Goal: Contribute content: Contribute content

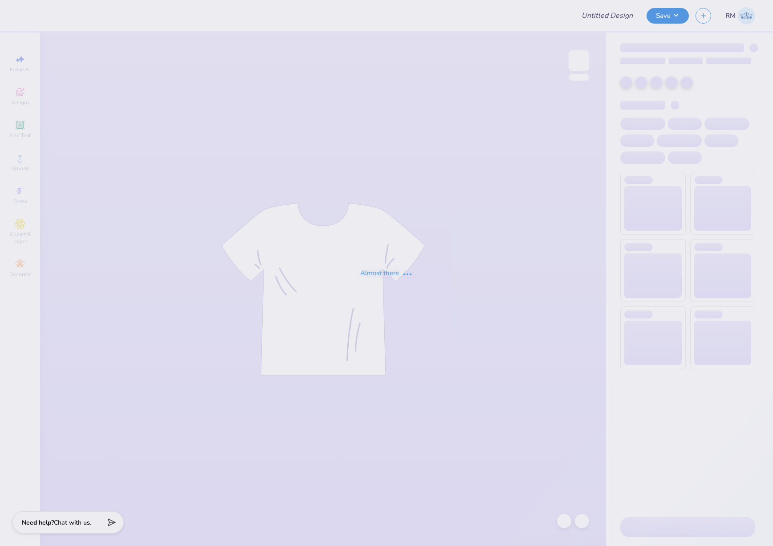
type input "Delta Zeta Rose Bowl"
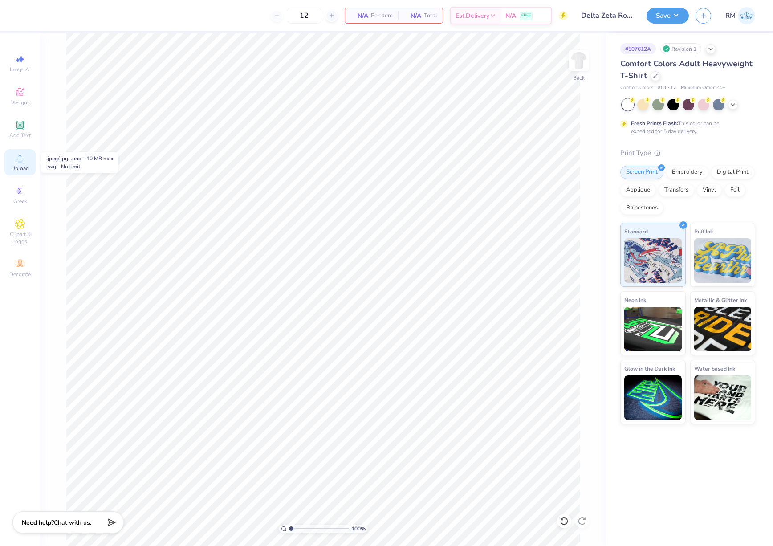
click at [20, 168] on span "Upload" at bounding box center [20, 168] width 18 height 7
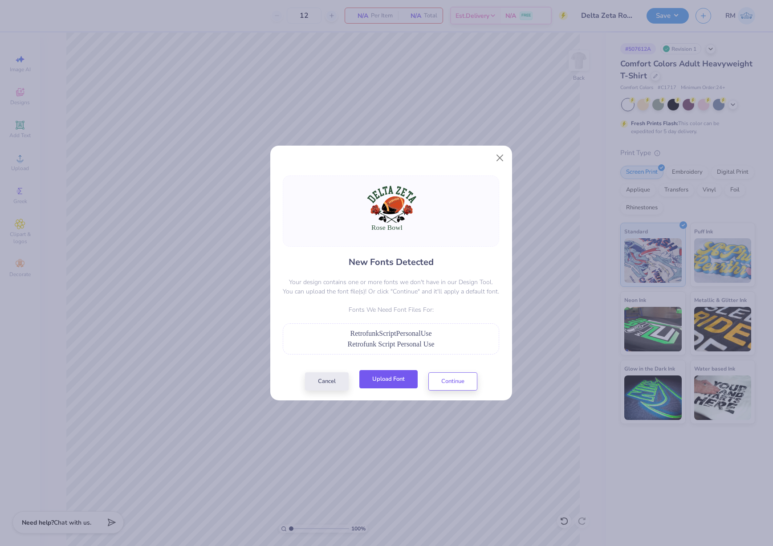
click at [408, 383] on button "Upload Font" at bounding box center [388, 379] width 58 height 18
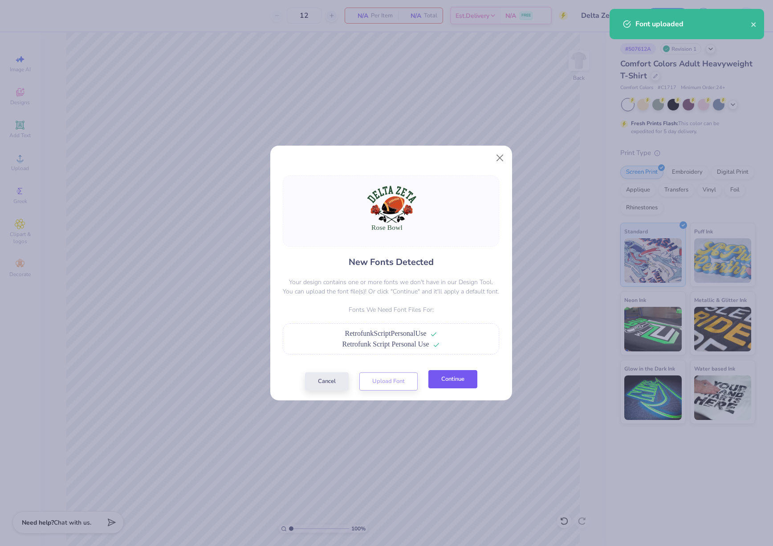
click at [452, 384] on button "Continue" at bounding box center [452, 379] width 49 height 18
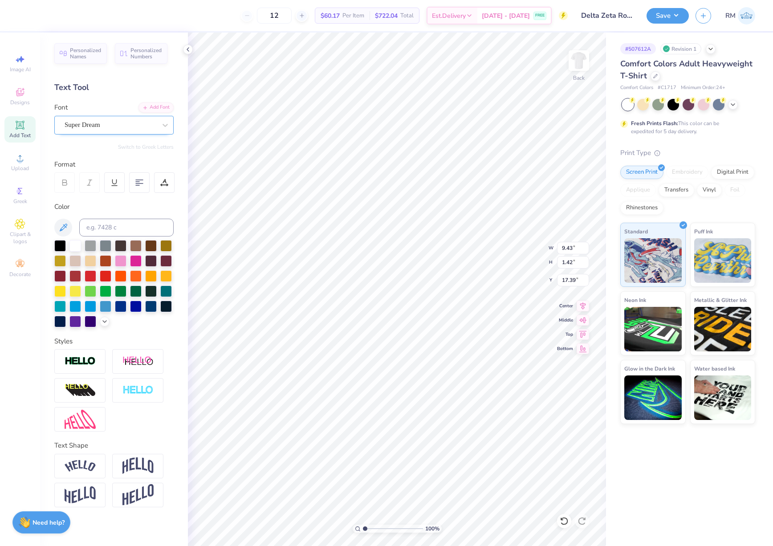
click at [145, 127] on div "Super Dream" at bounding box center [111, 125] width 94 height 14
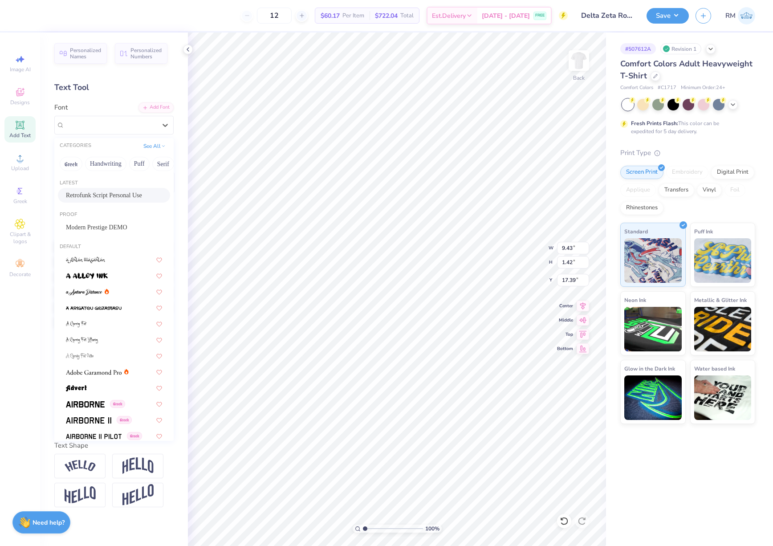
click at [128, 196] on span "Retrofunk Script Personal Use" at bounding box center [104, 195] width 76 height 9
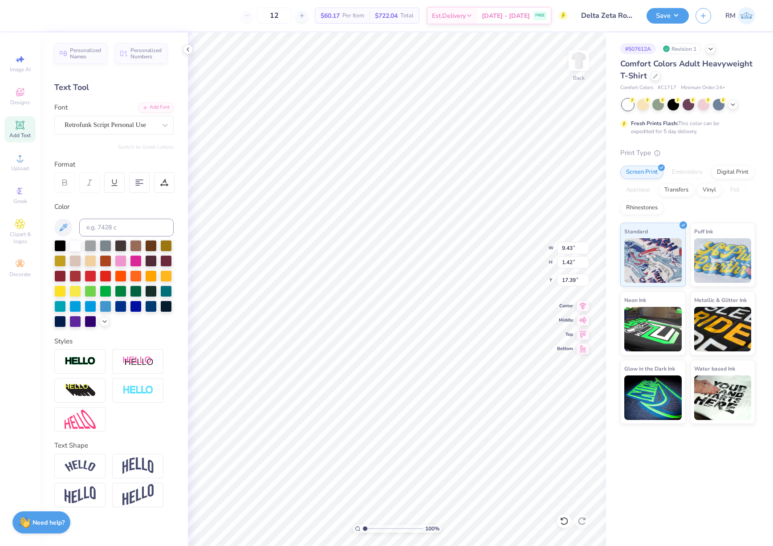
type input "11.27"
type input "2.50"
type input "16.99"
click at [586, 309] on icon at bounding box center [583, 304] width 12 height 11
click at [27, 167] on span "Upload" at bounding box center [20, 168] width 18 height 7
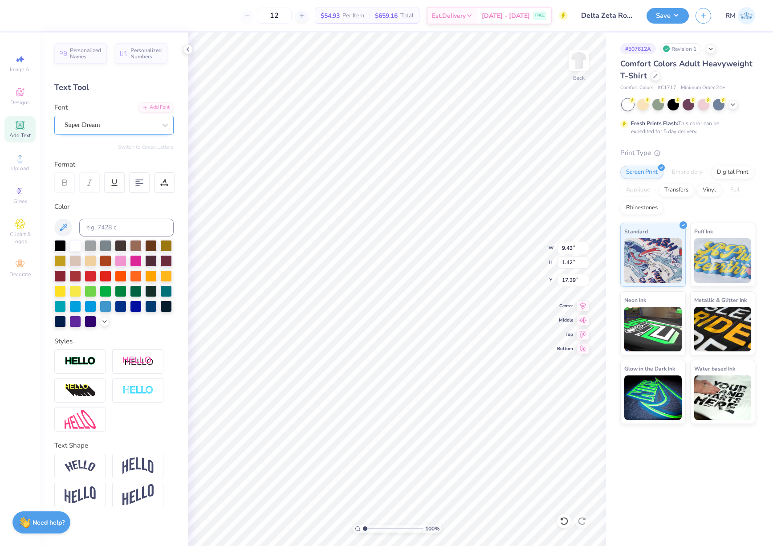
click at [149, 130] on div "Super Dream" at bounding box center [111, 125] width 94 height 14
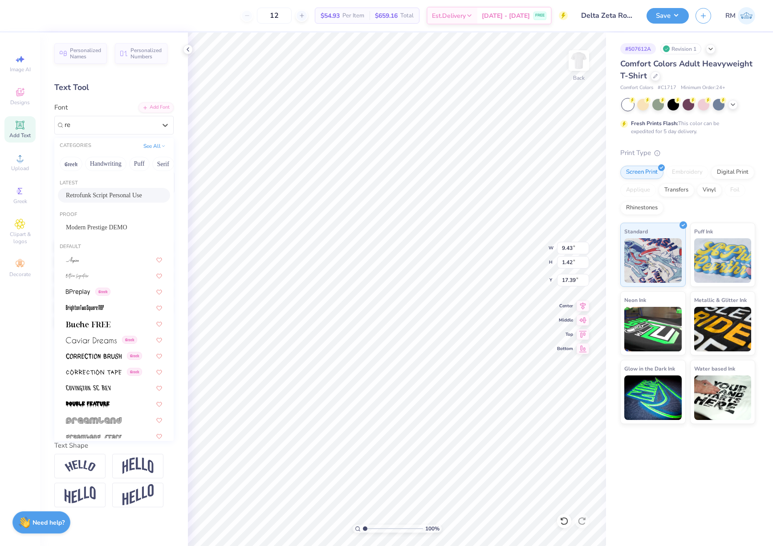
click at [138, 193] on span "Retrofunk Script Personal Use" at bounding box center [104, 195] width 76 height 9
type input "re"
type input "11.27"
type input "2.50"
type input "16.99"
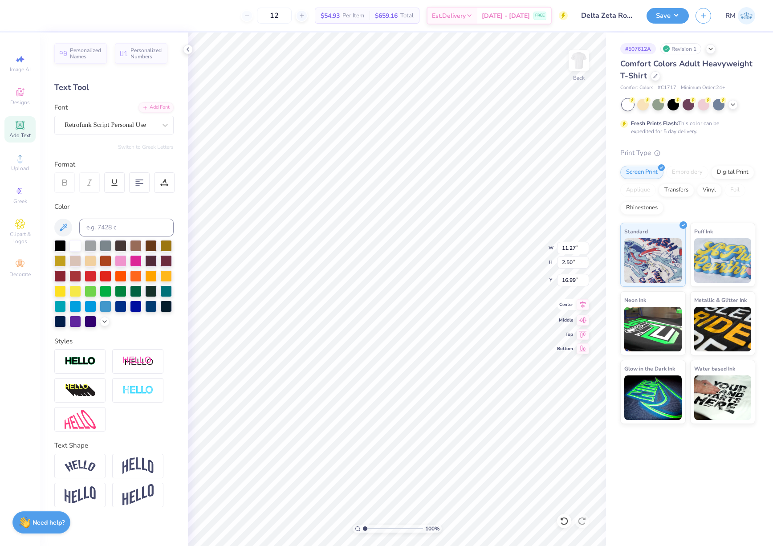
click at [583, 307] on icon at bounding box center [583, 305] width 6 height 8
click at [572, 249] on input "14.17" at bounding box center [573, 248] width 32 height 12
type input "3.50"
type input "3.29"
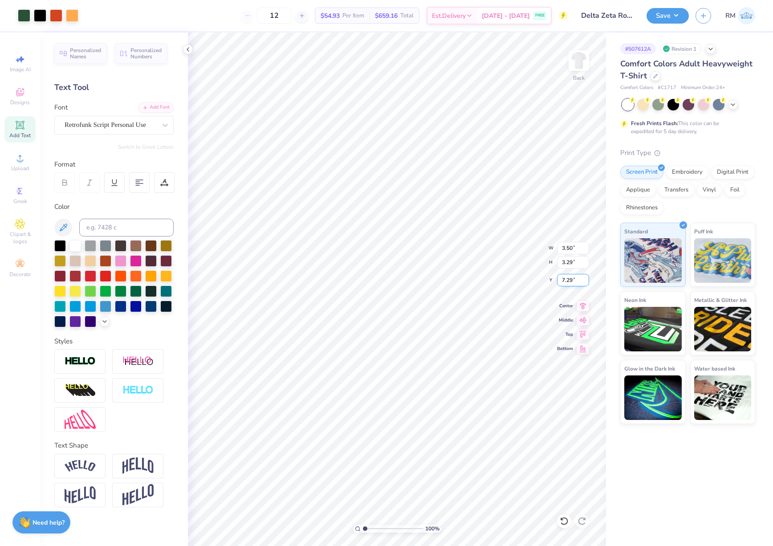
click at [572, 278] on input "7.29" at bounding box center [573, 280] width 32 height 12
type input "3.00"
click at [575, 68] on img at bounding box center [579, 61] width 36 height 36
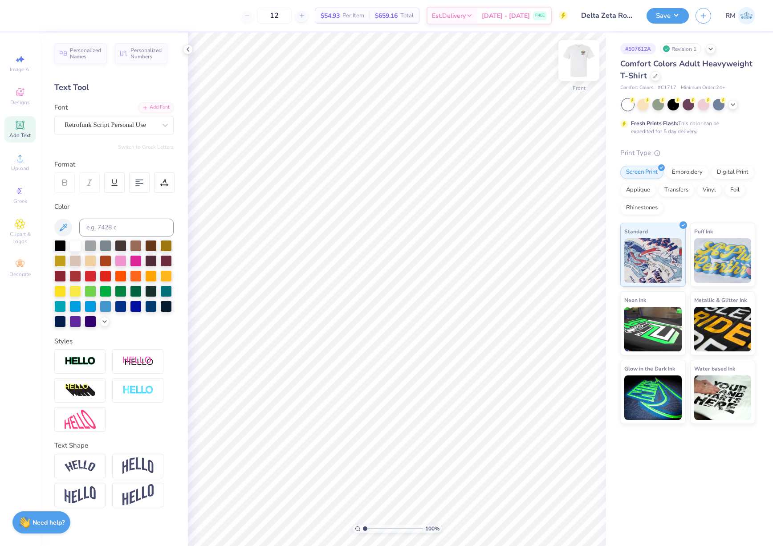
click at [579, 63] on img at bounding box center [579, 61] width 36 height 36
click at [579, 68] on img at bounding box center [579, 61] width 36 height 36
click at [22, 165] on span "Upload" at bounding box center [20, 168] width 18 height 7
click at [128, 125] on div "Super Dream" at bounding box center [111, 125] width 94 height 14
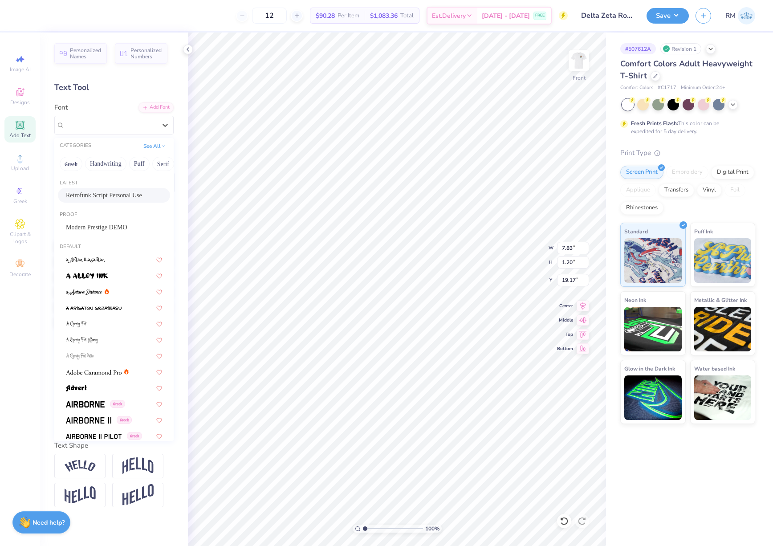
click at [125, 198] on span "Retrofunk Script Personal Use" at bounding box center [104, 195] width 76 height 9
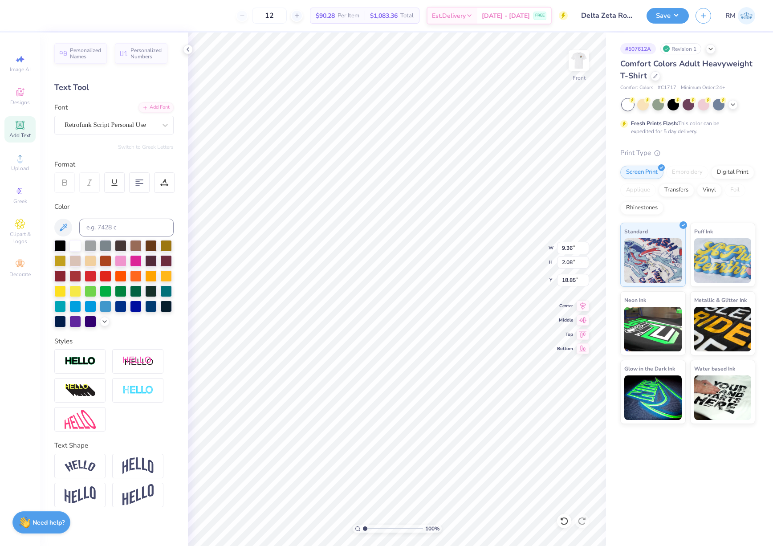
type input "9.36"
type input "2.08"
type input "18.85"
click at [584, 308] on icon at bounding box center [583, 304] width 12 height 11
click at [570, 249] on input "14.53" at bounding box center [573, 248] width 32 height 12
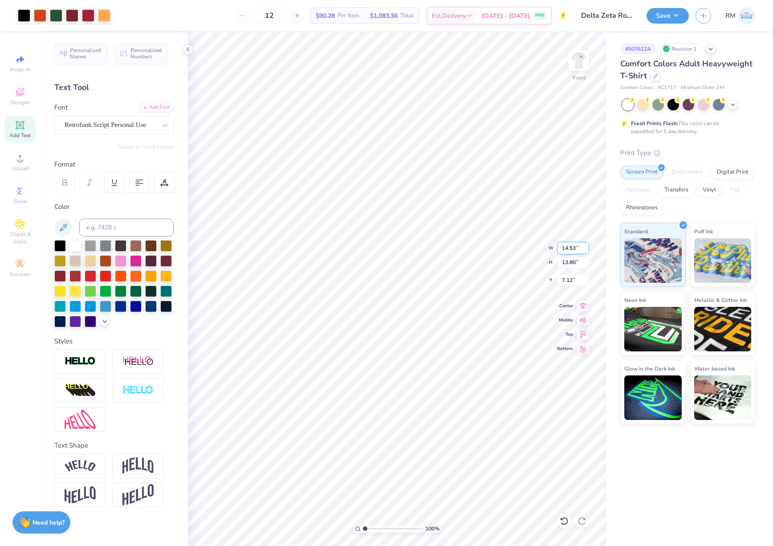
click at [570, 249] on input "14.53" at bounding box center [573, 248] width 32 height 12
type input "12.00"
type input "11.40"
click at [568, 281] on input "8.33" at bounding box center [573, 280] width 32 height 12
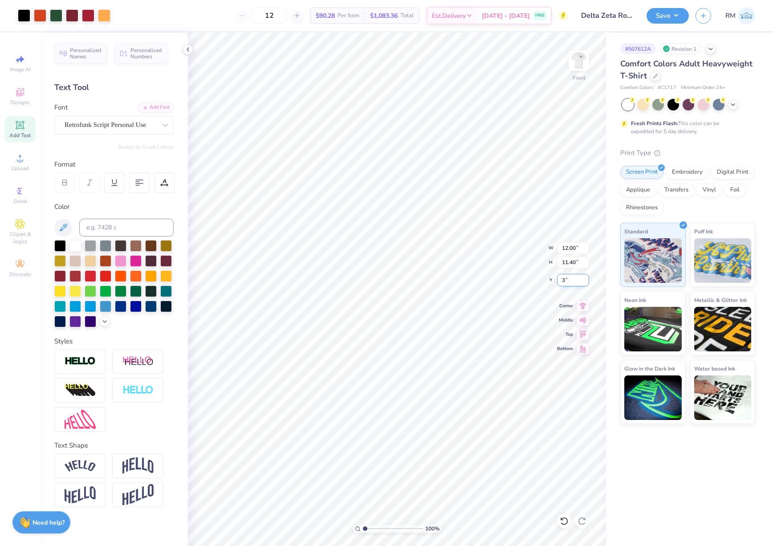
type input "3.00"
click at [679, 17] on button "Save" at bounding box center [668, 15] width 42 height 16
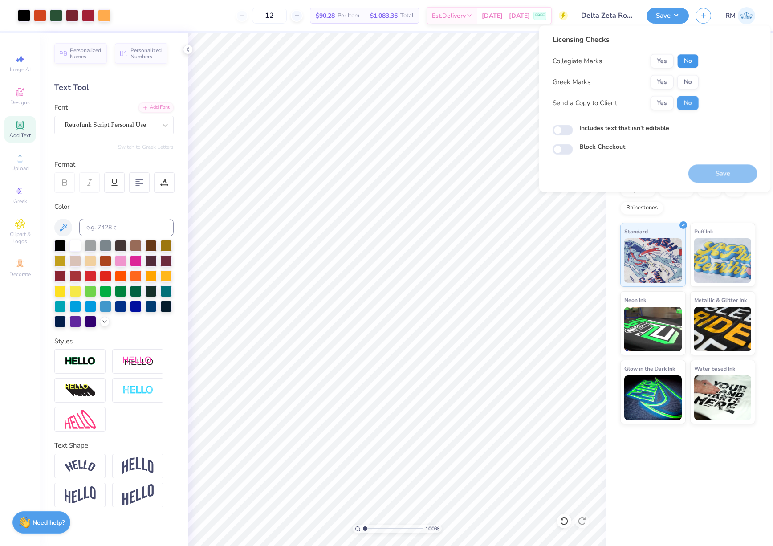
click at [683, 61] on button "No" at bounding box center [687, 61] width 21 height 14
click at [665, 79] on button "Yes" at bounding box center [662, 82] width 23 height 14
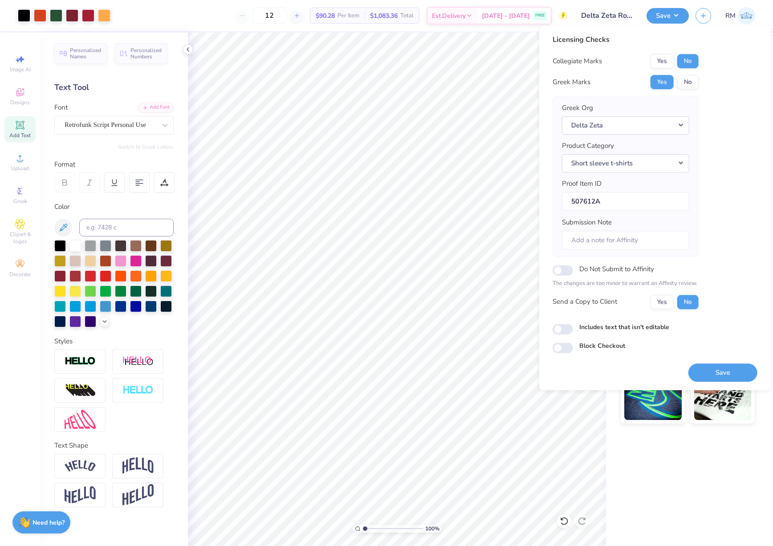
click at [666, 312] on div "Licensing Checks Collegiate Marks Yes No Greek Marks Yes No Greek Org Delta Zet…" at bounding box center [626, 174] width 146 height 281
click at [662, 305] on button "Yes" at bounding box center [662, 302] width 23 height 14
click at [718, 380] on button "Save" at bounding box center [722, 372] width 69 height 18
